Goal: Transaction & Acquisition: Purchase product/service

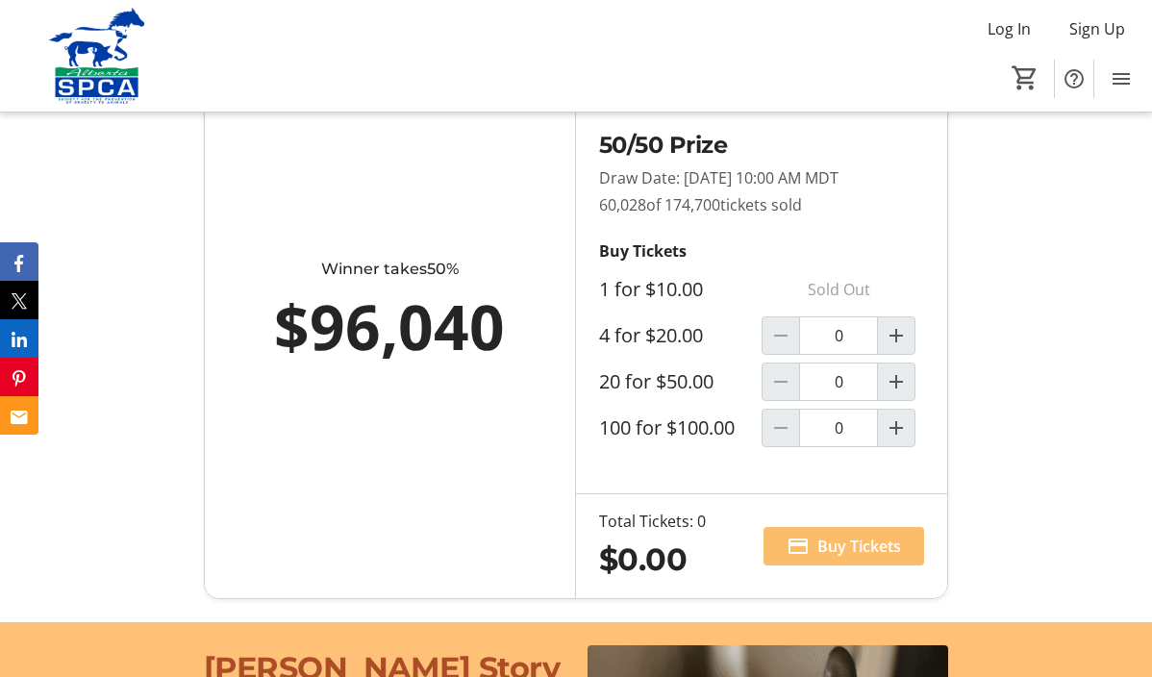
scroll to position [1324, 0]
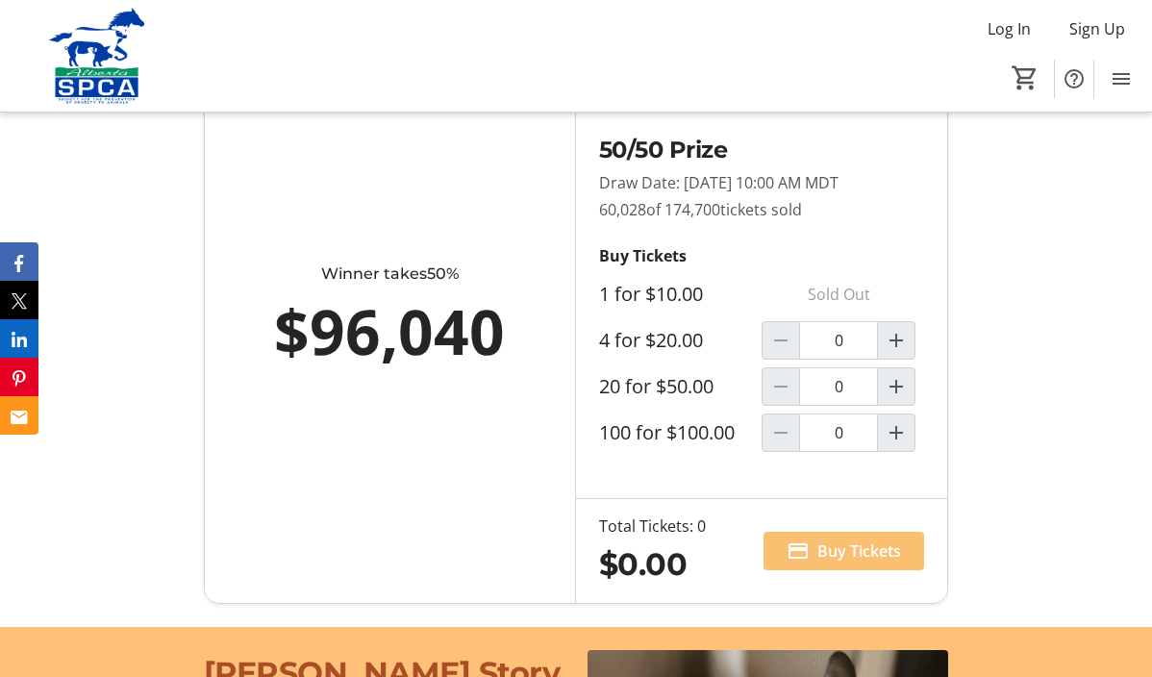
click at [866, 541] on span "Buy Tickets" at bounding box center [859, 550] width 84 height 23
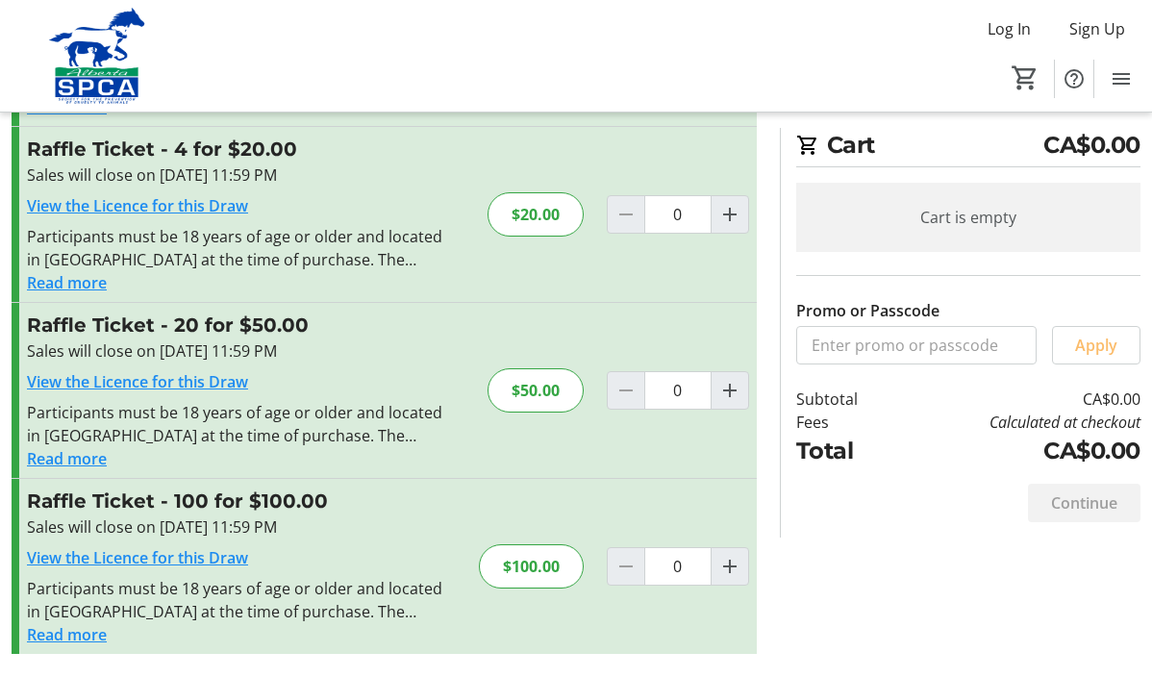
scroll to position [209, 0]
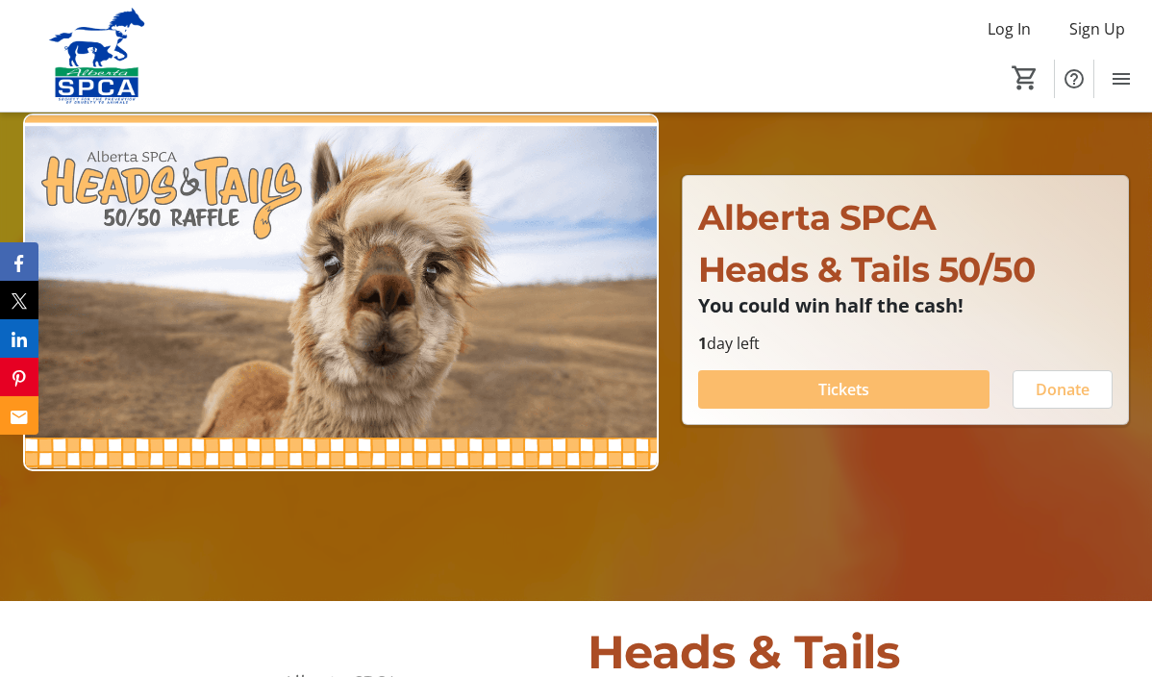
scroll to position [184, 0]
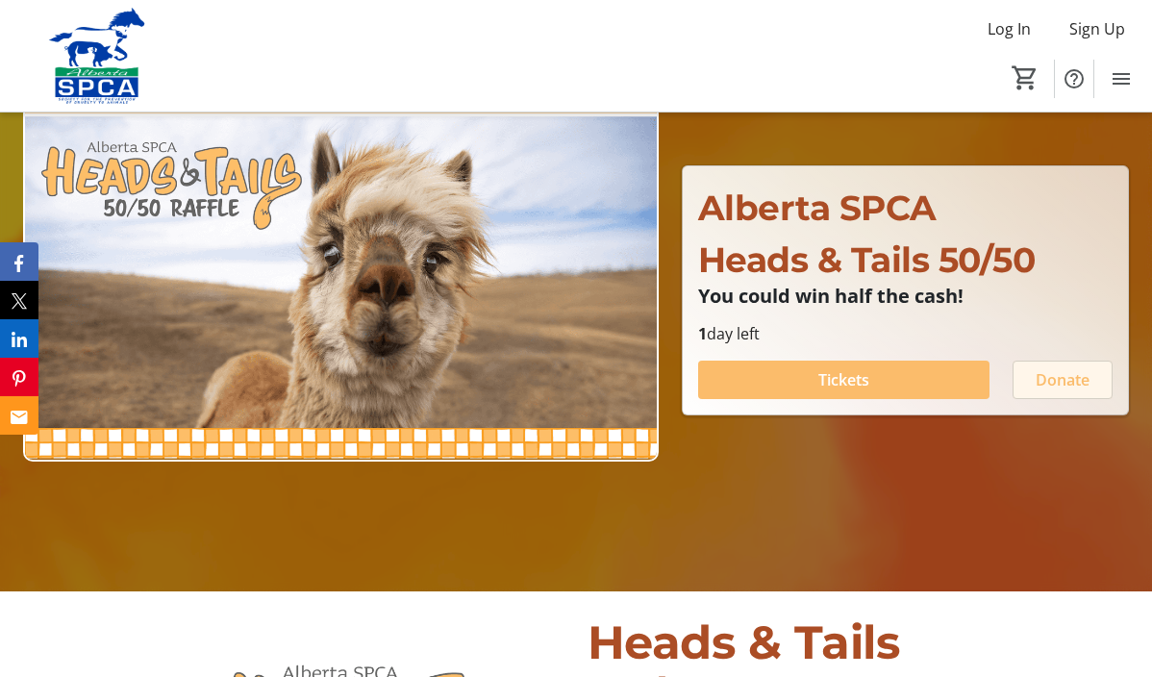
click at [1060, 380] on span "Donate" at bounding box center [1062, 379] width 54 height 23
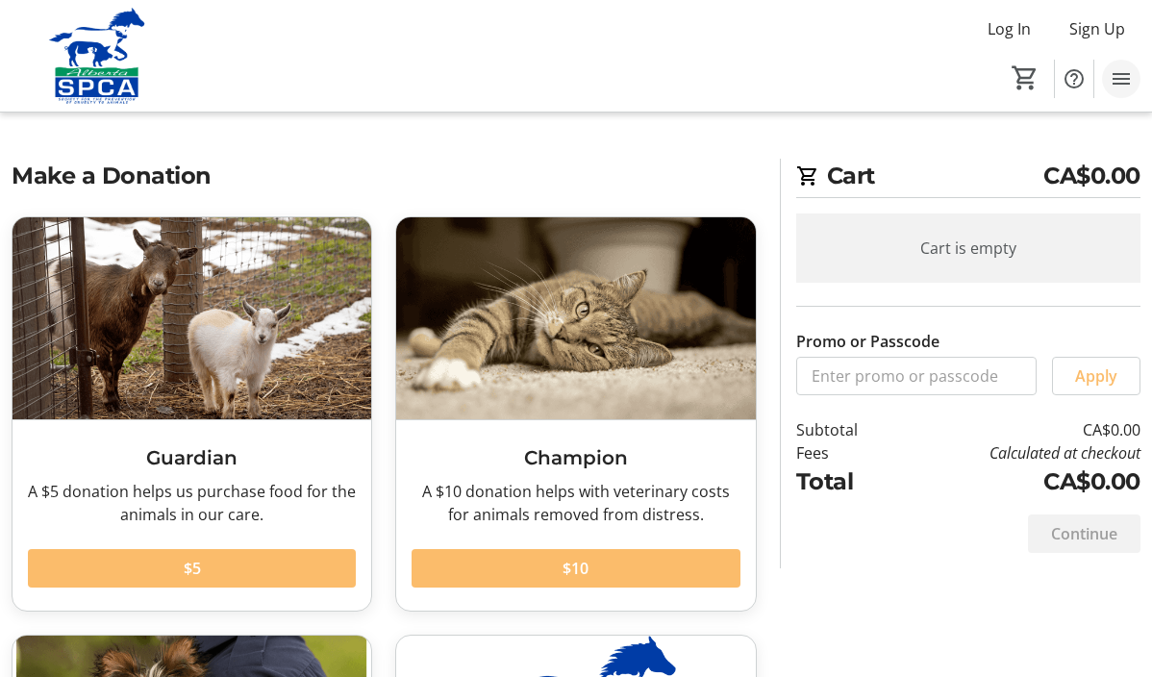
click at [1118, 78] on mat-icon "Menu" at bounding box center [1121, 78] width 23 height 23
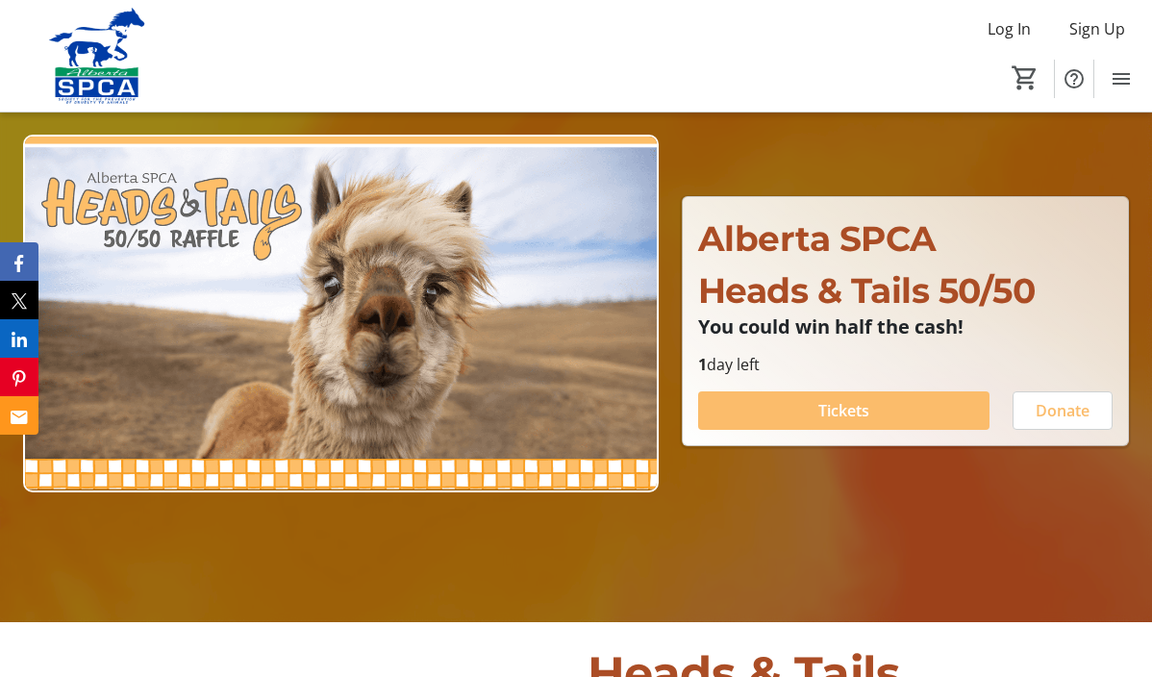
scroll to position [156, 0]
